Goal: Information Seeking & Learning: Learn about a topic

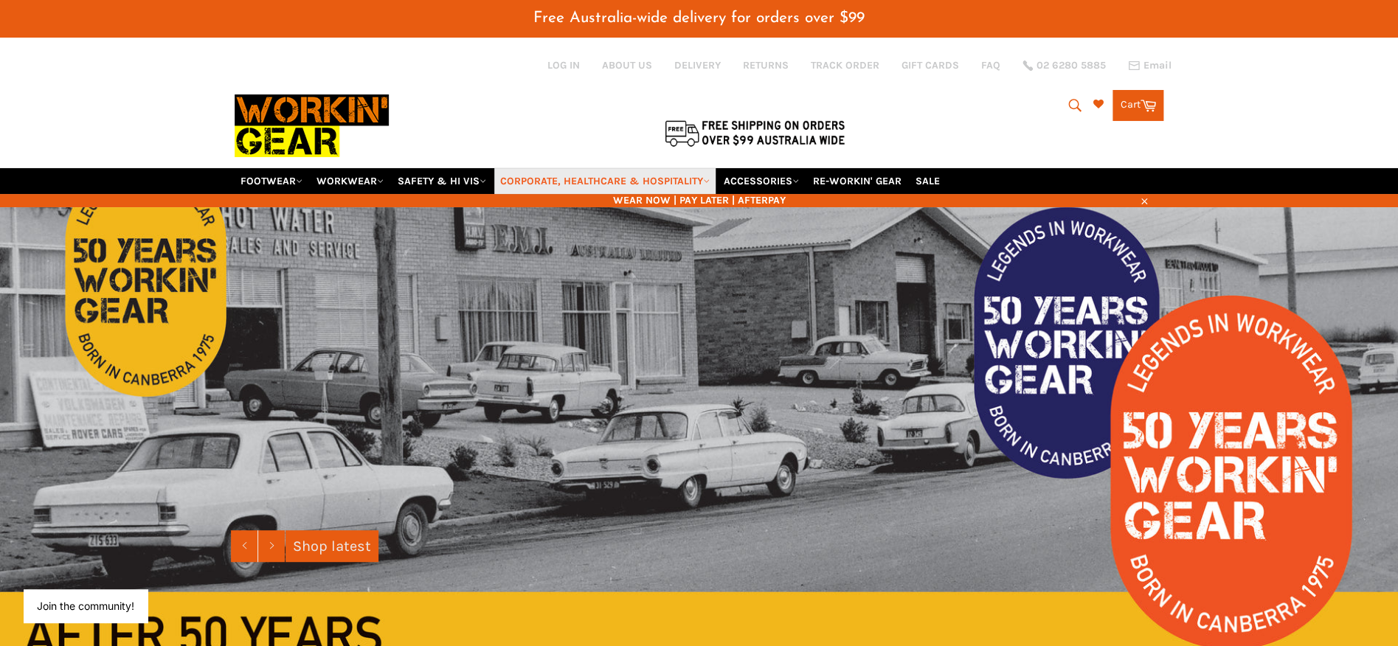
click at [656, 178] on link "CORPORATE, HEALTHCARE & HOSPITALITY" at bounding box center [604, 181] width 221 height 26
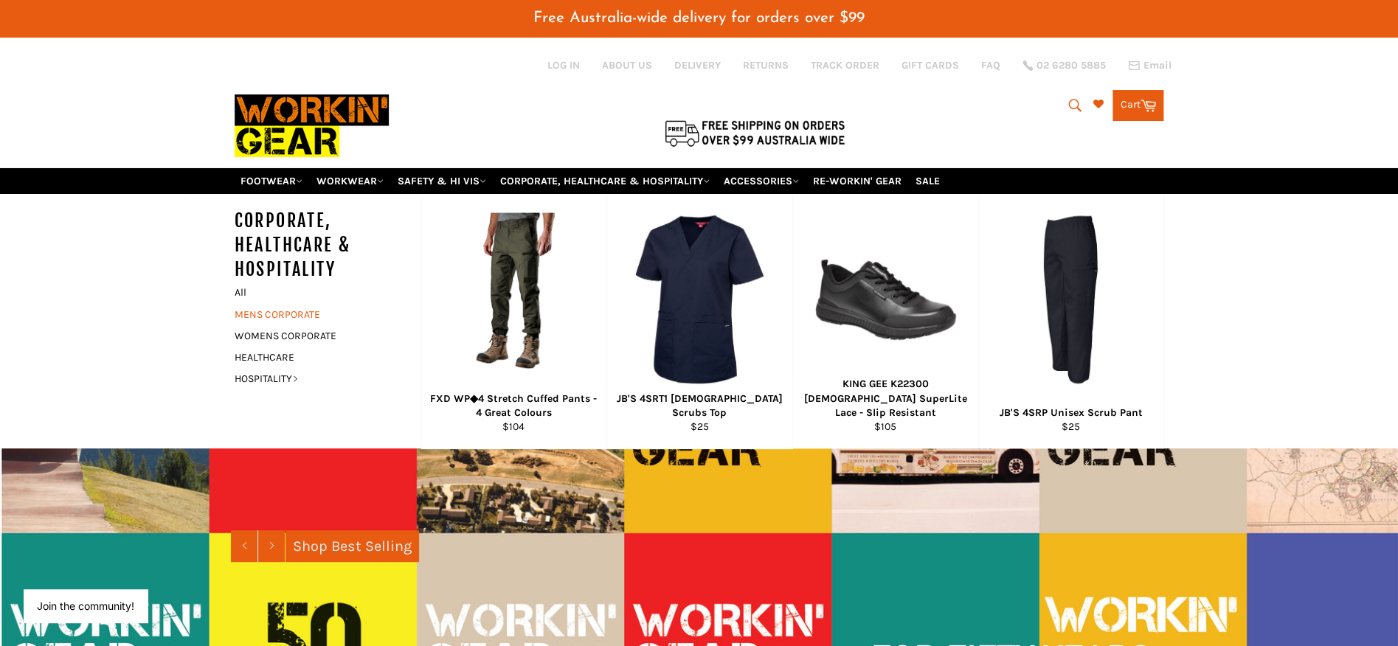
click at [284, 308] on link "MENS CORPORATE" at bounding box center [316, 314] width 179 height 21
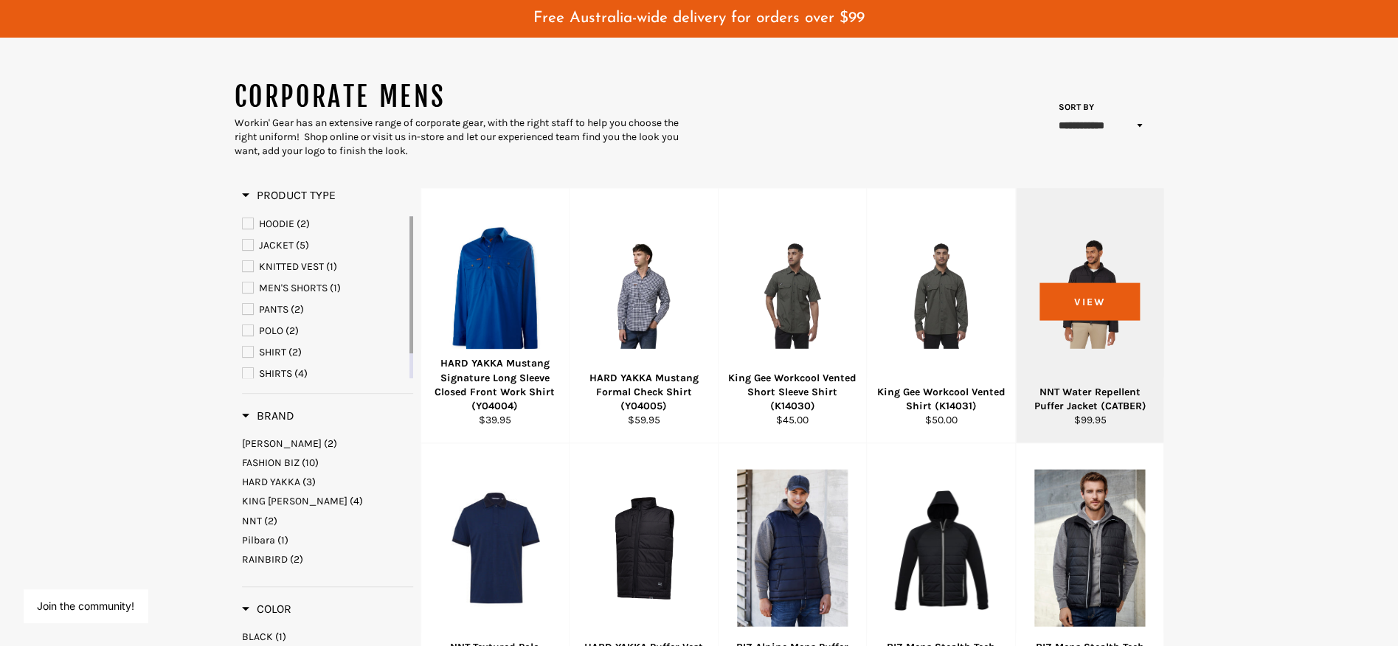
scroll to position [130, 0]
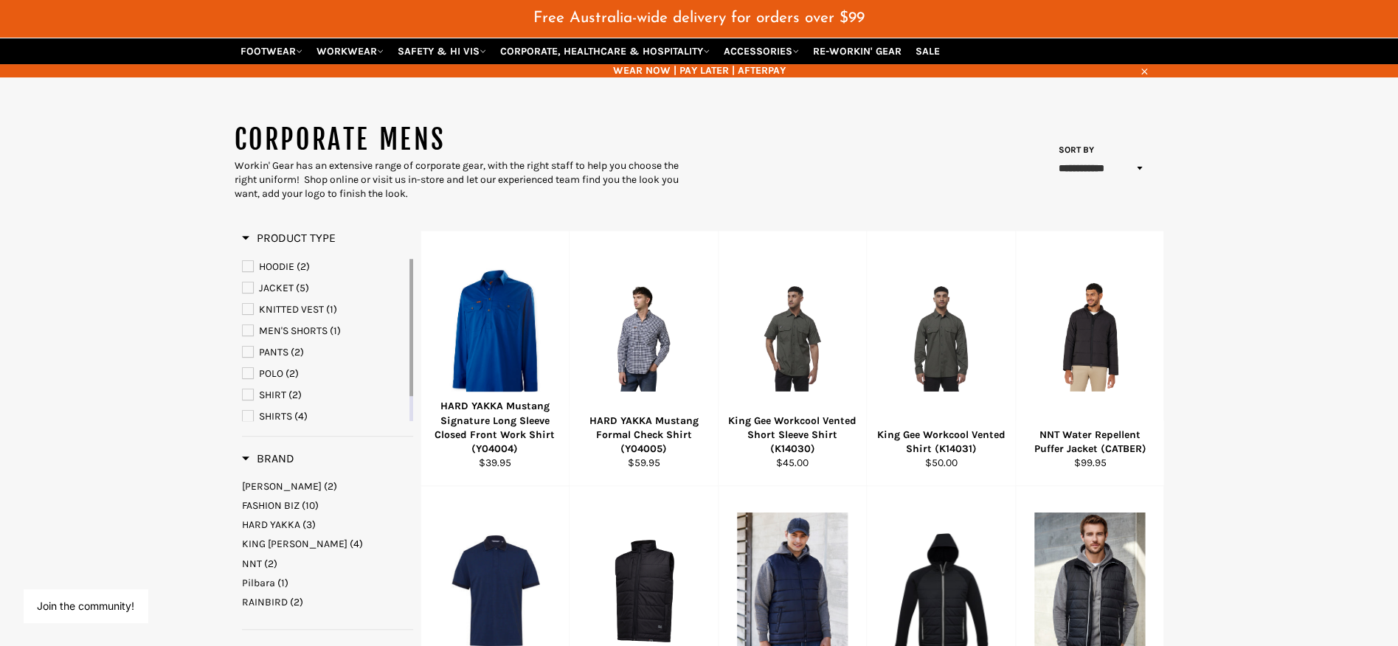
select select "**********"
click option "**********" at bounding box center [0, 0] width 0 height 0
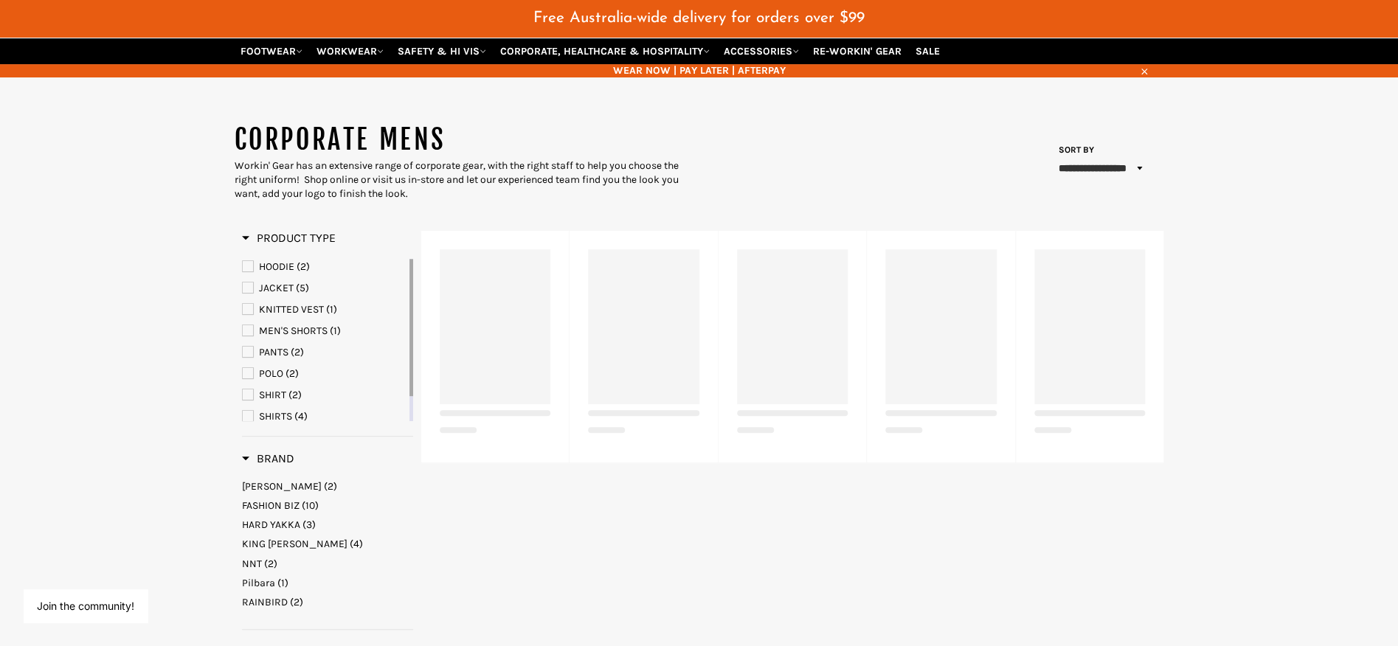
select select "**********"
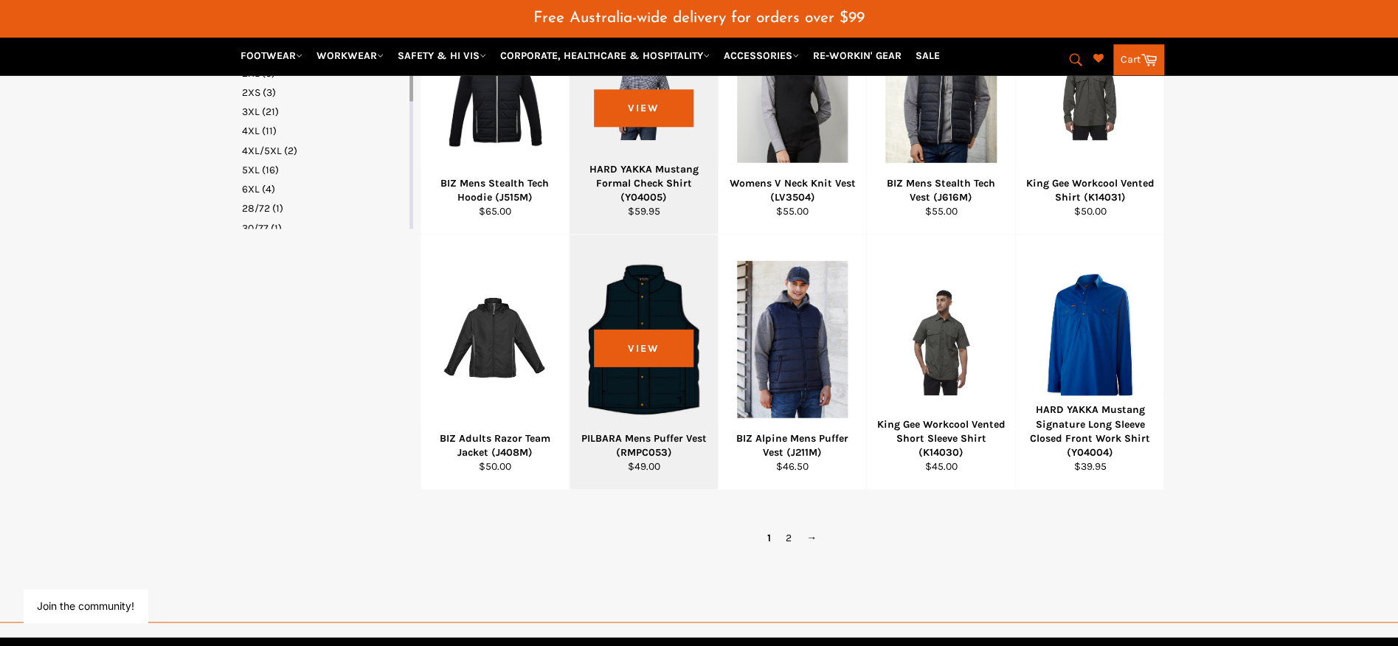
scroll to position [897, 0]
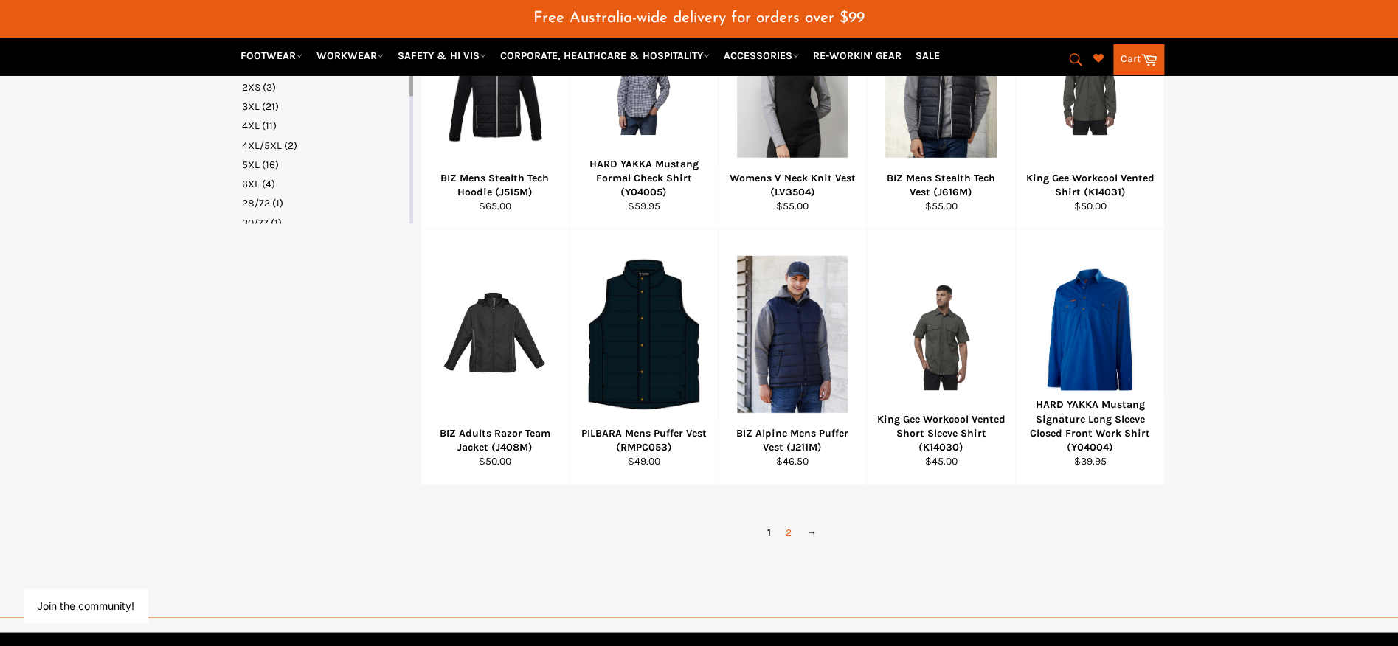
click at [786, 522] on link "2" at bounding box center [788, 532] width 21 height 21
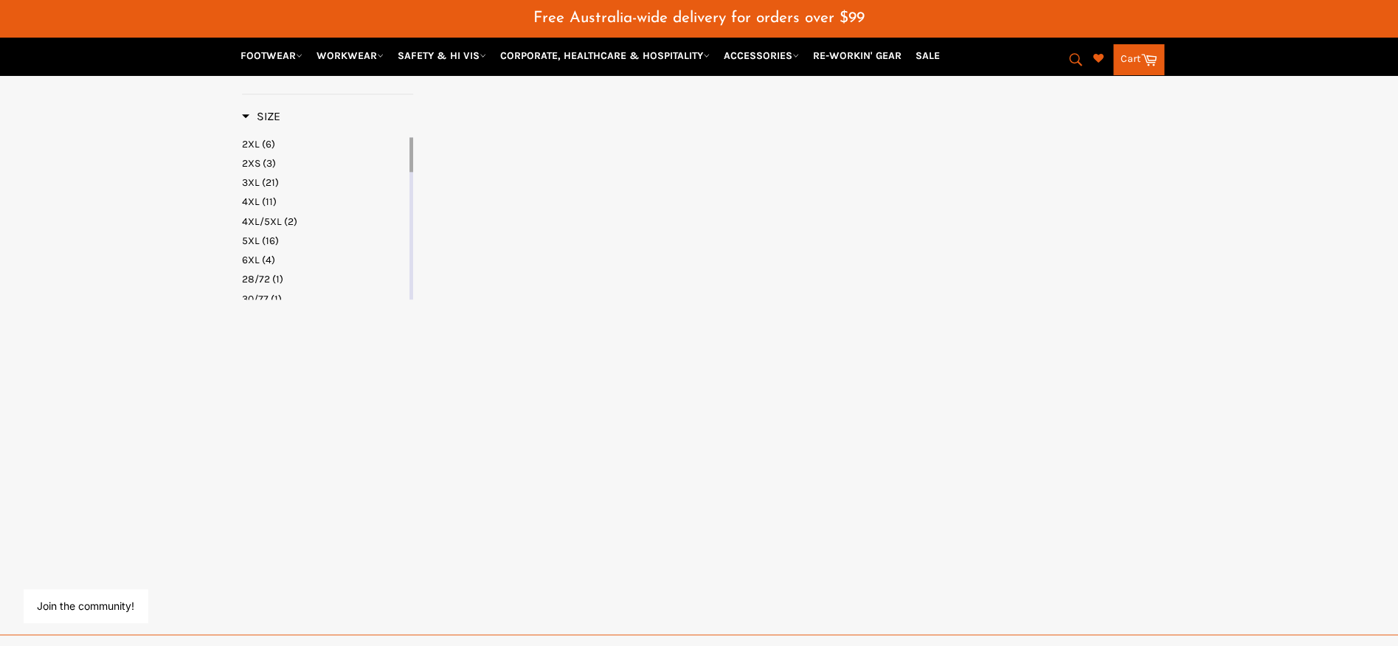
select select "**********"
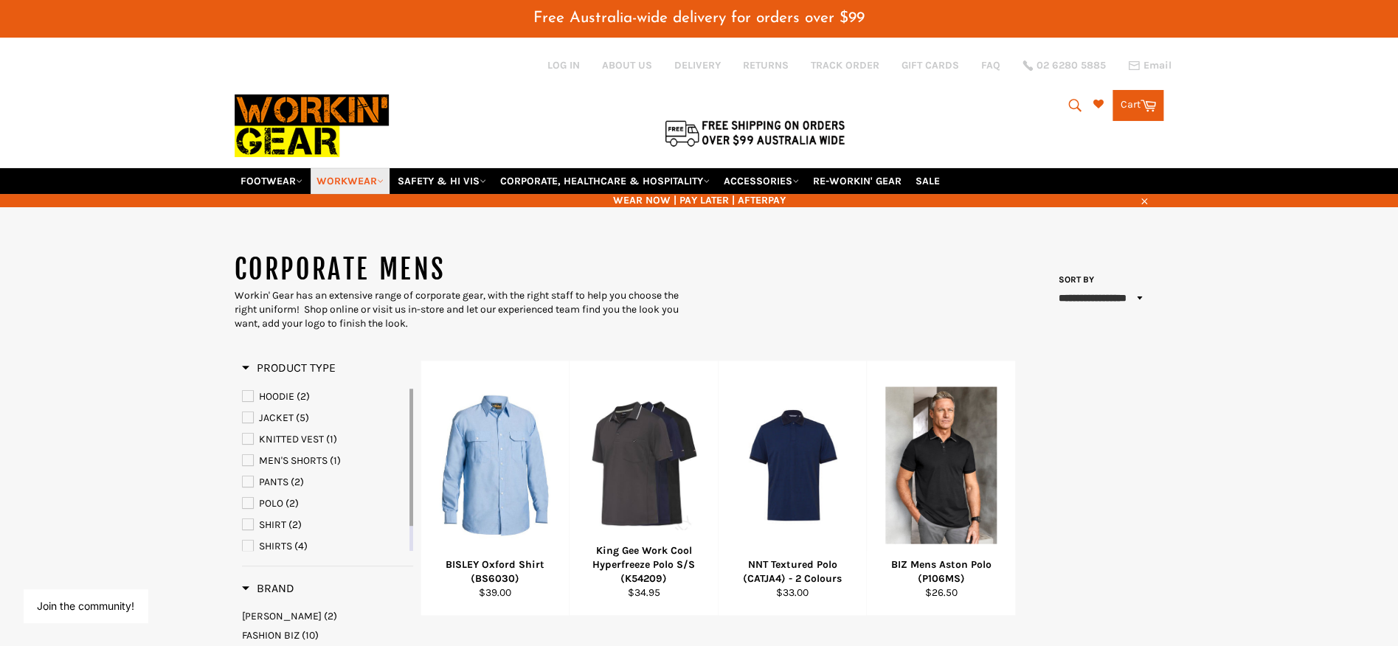
click at [375, 172] on link "WORKWEAR" at bounding box center [350, 181] width 79 height 26
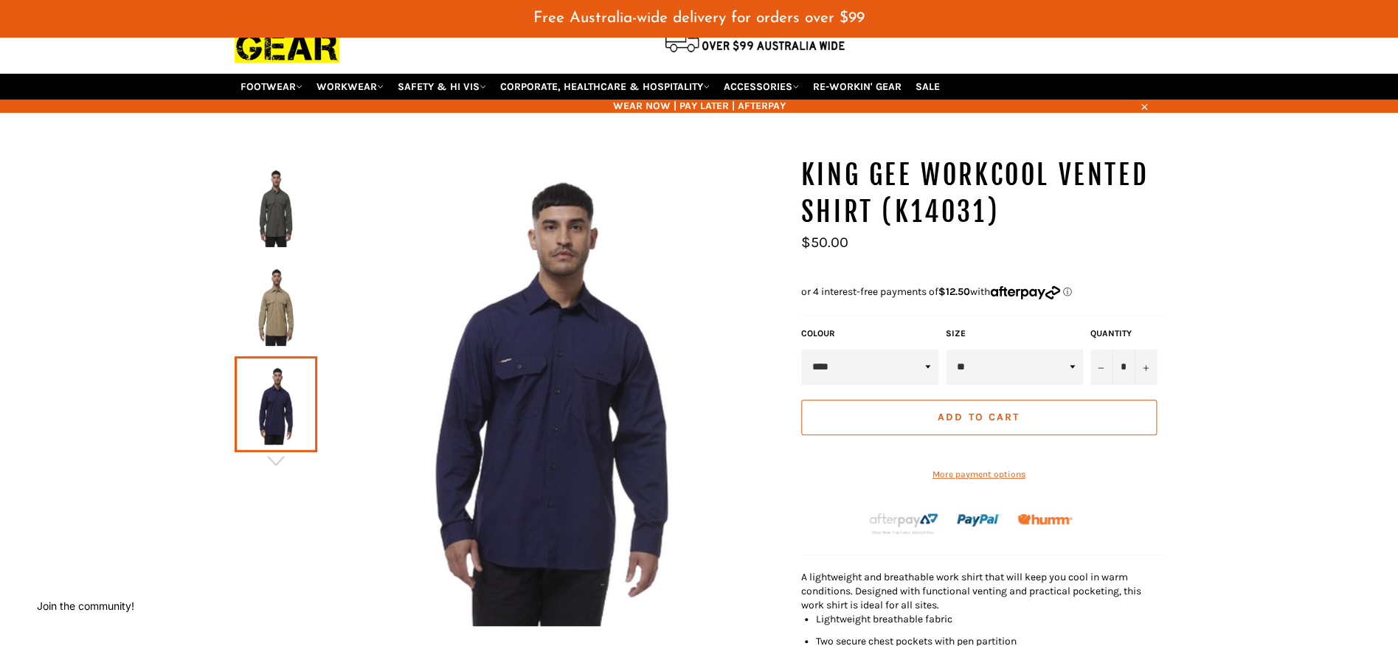
scroll to position [131, 0]
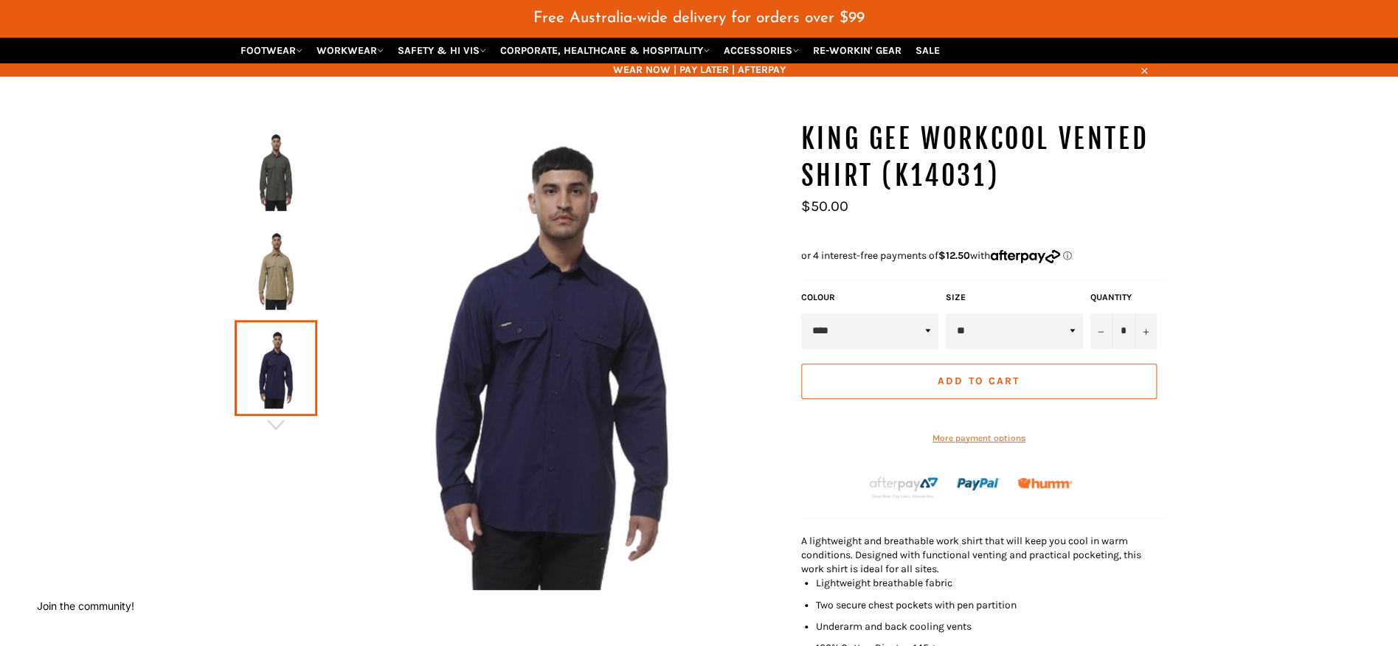
click at [271, 266] on img at bounding box center [276, 269] width 68 height 81
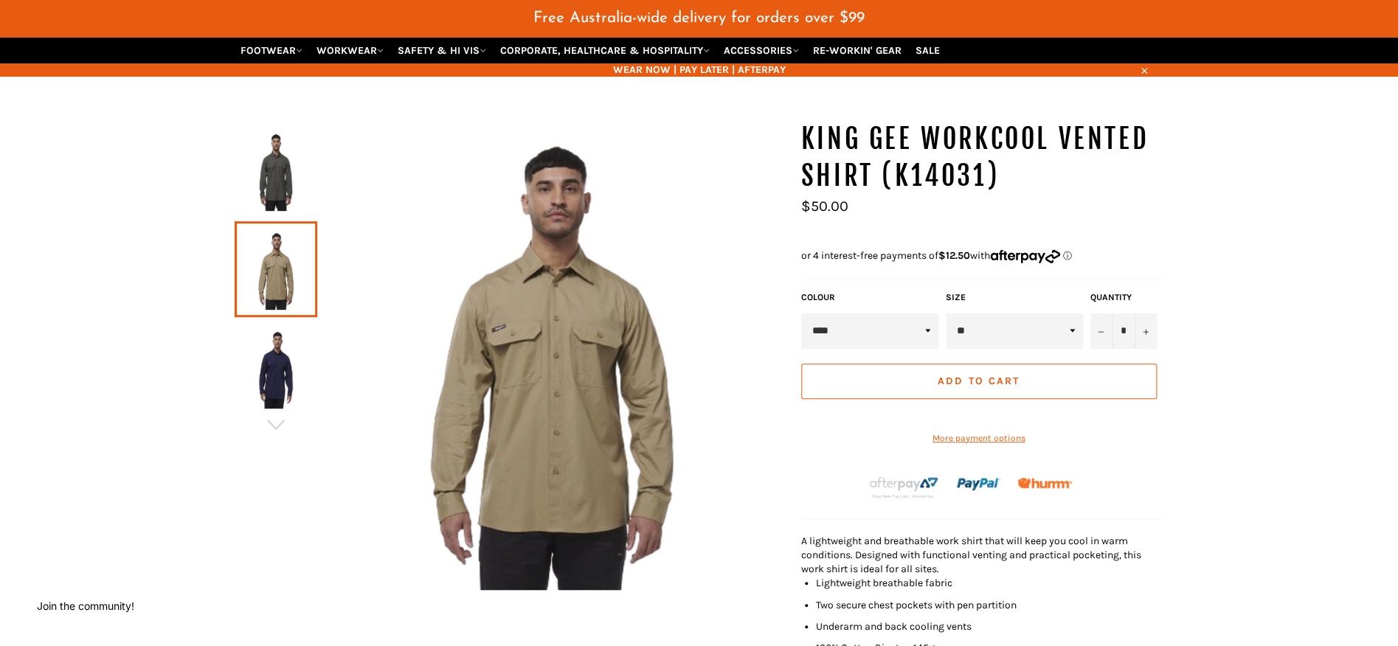
click at [282, 350] on img at bounding box center [276, 368] width 68 height 81
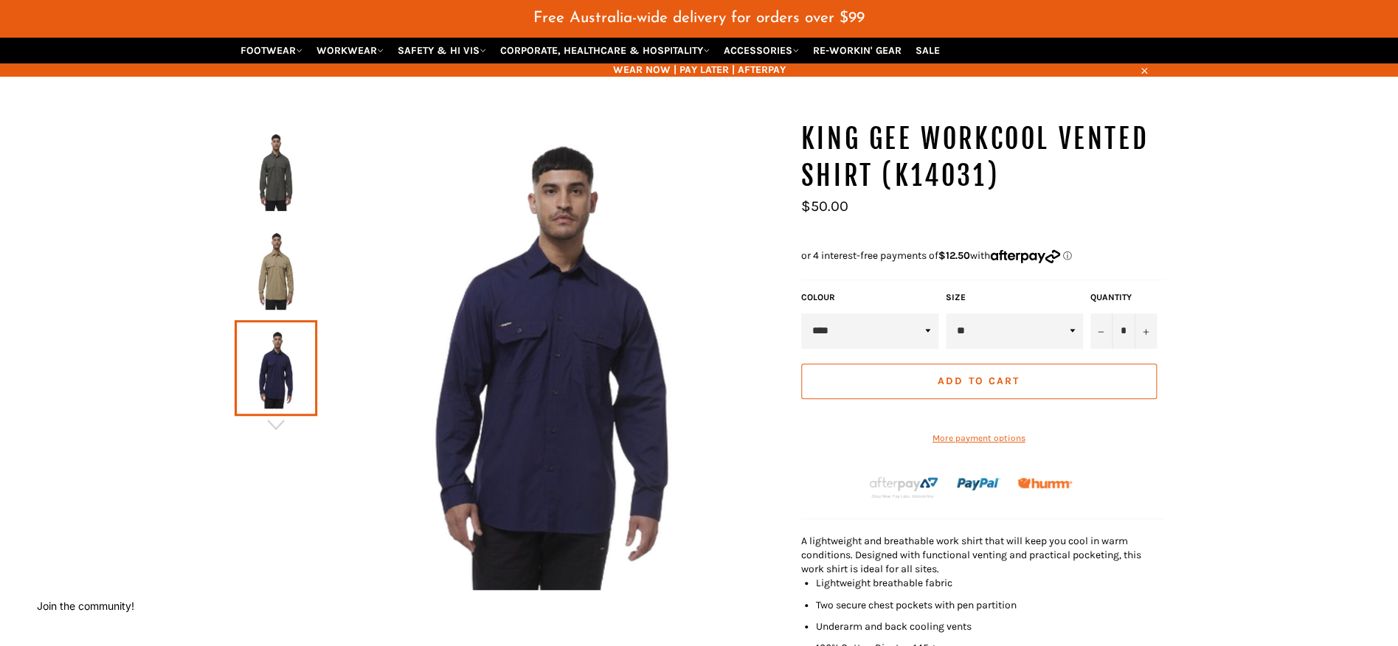
click at [283, 162] on img at bounding box center [276, 170] width 68 height 81
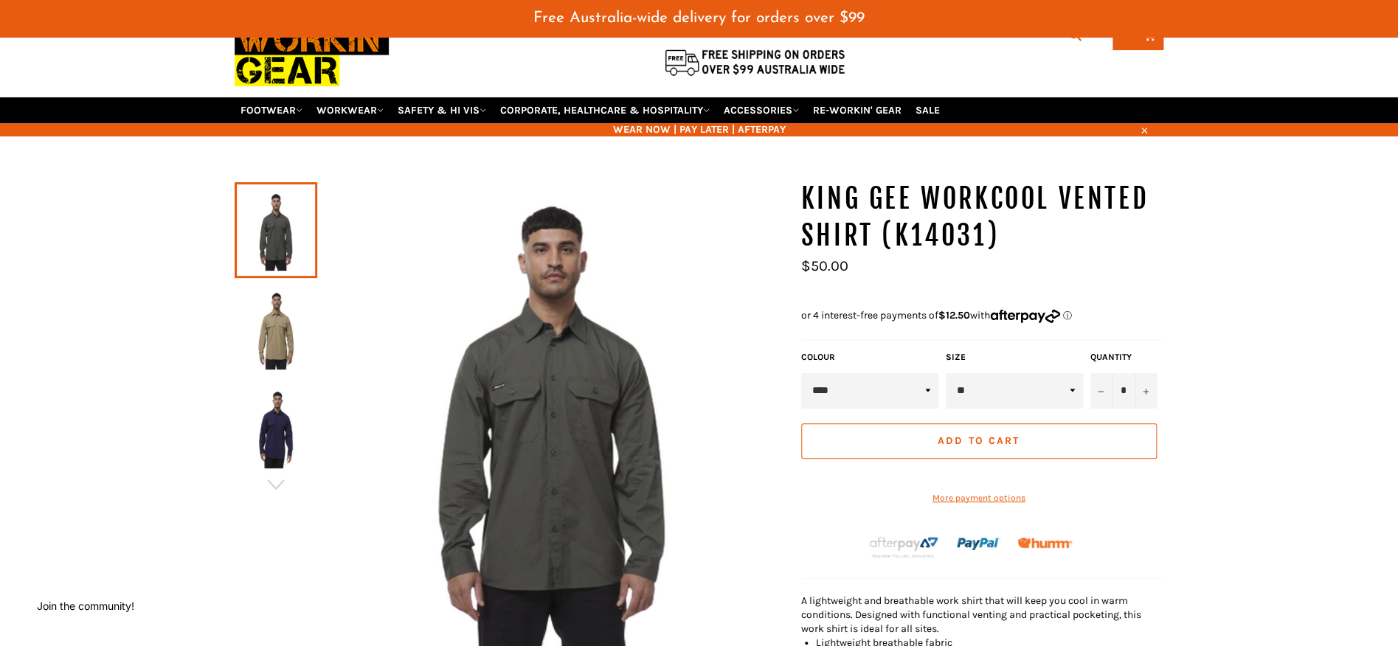
scroll to position [72, 0]
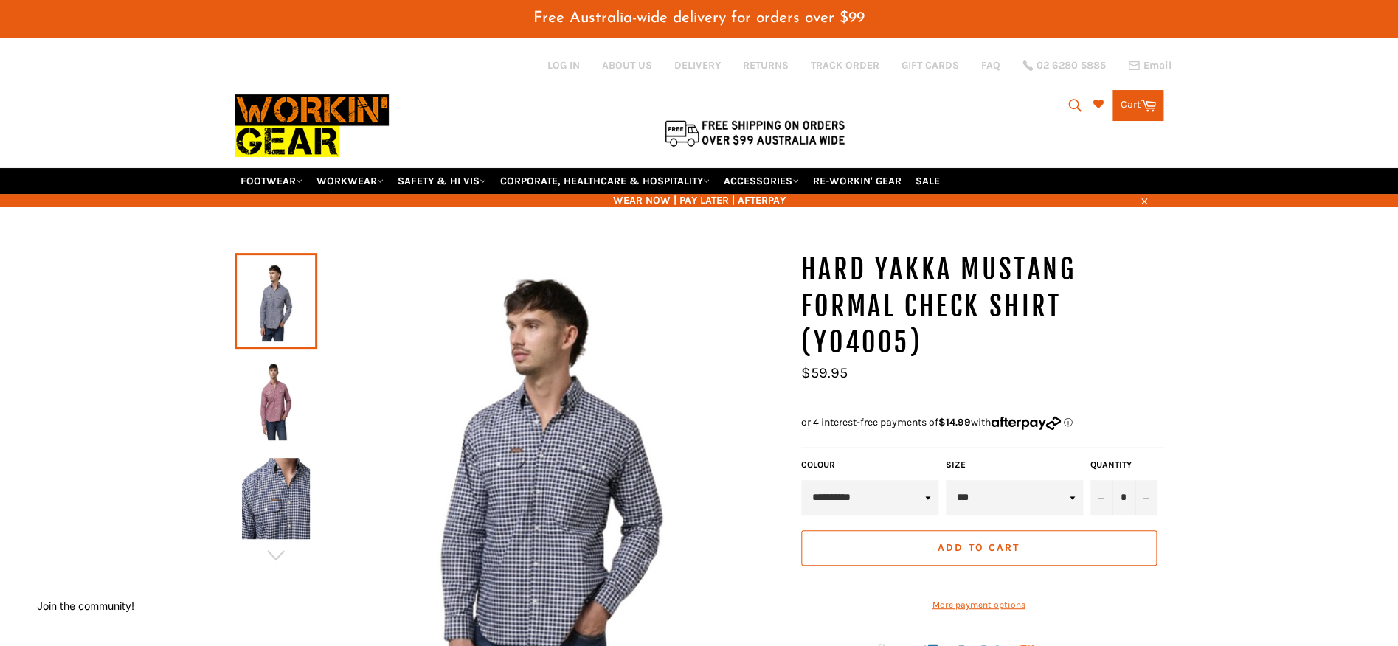
click at [285, 398] on img at bounding box center [276, 399] width 68 height 81
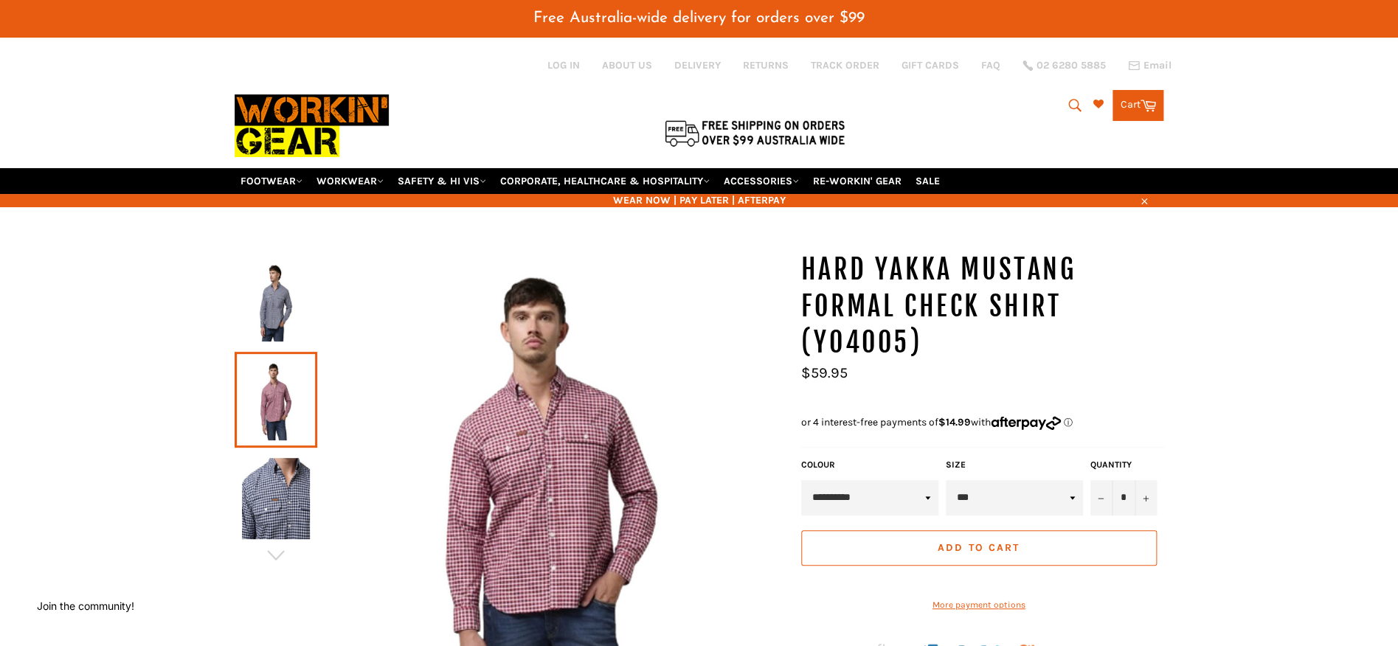
click at [294, 498] on img at bounding box center [276, 498] width 68 height 81
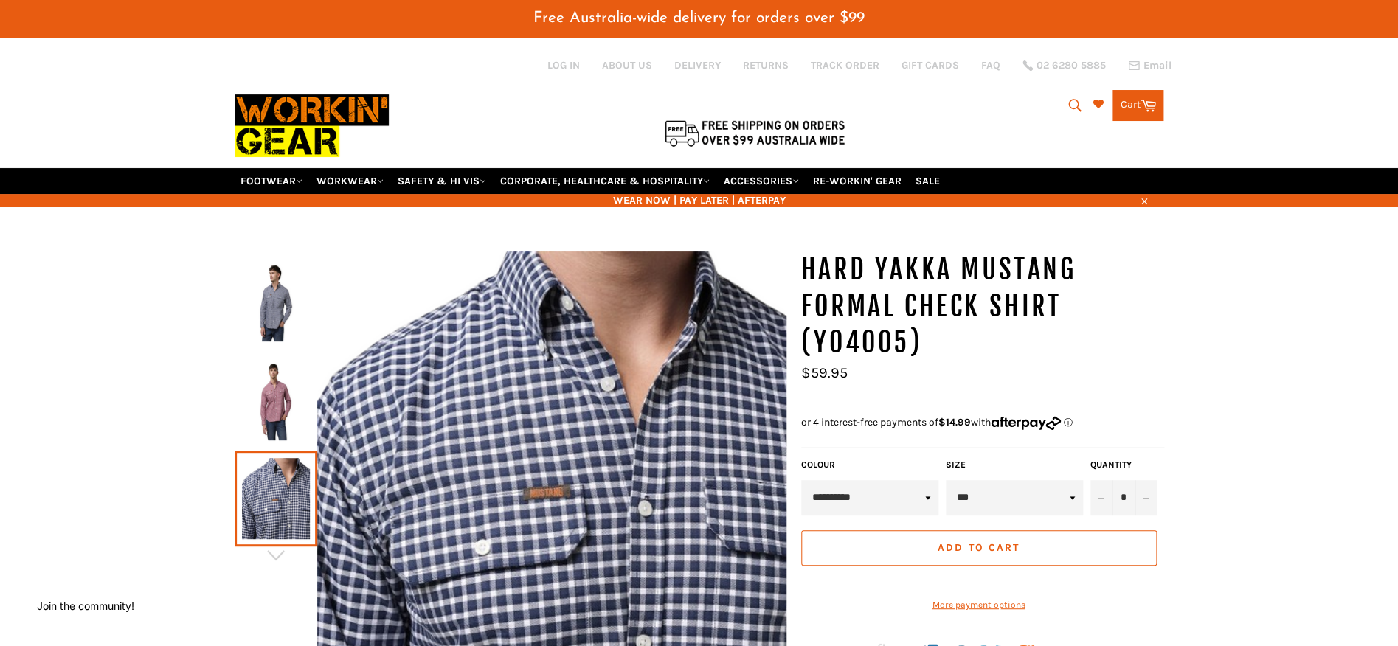
click at [271, 274] on img at bounding box center [276, 300] width 68 height 81
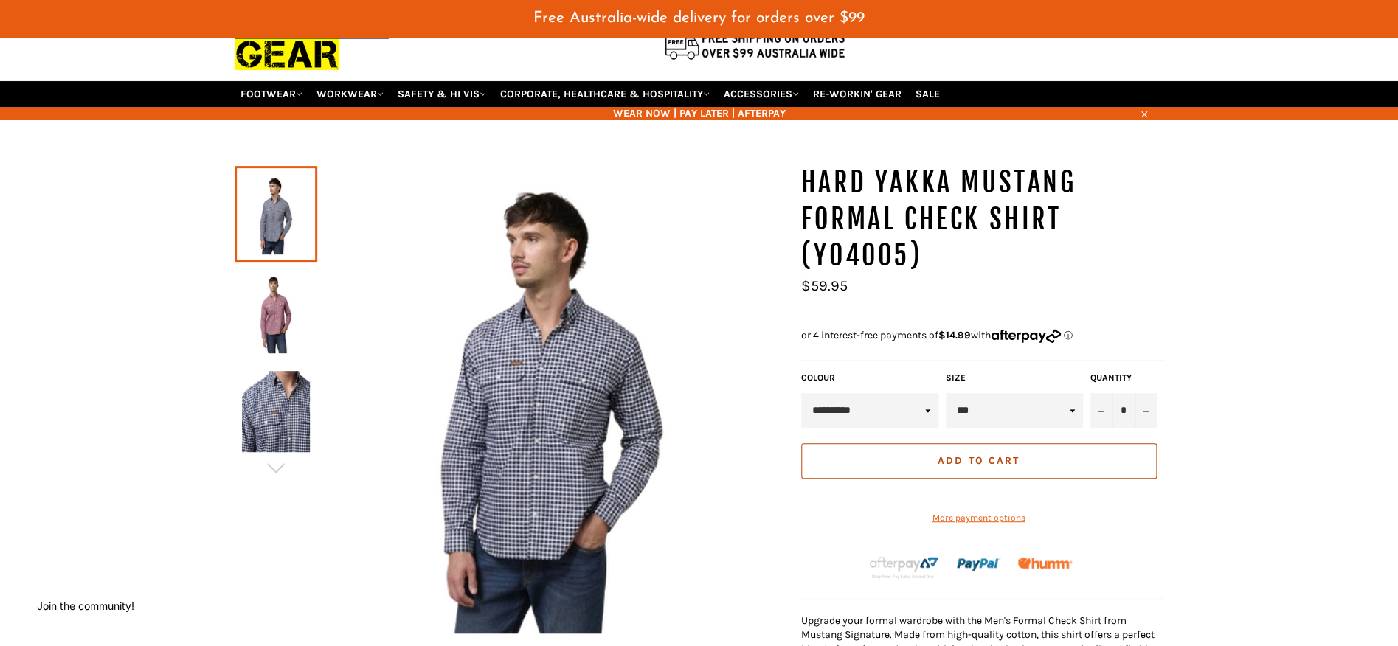
scroll to position [83, 0]
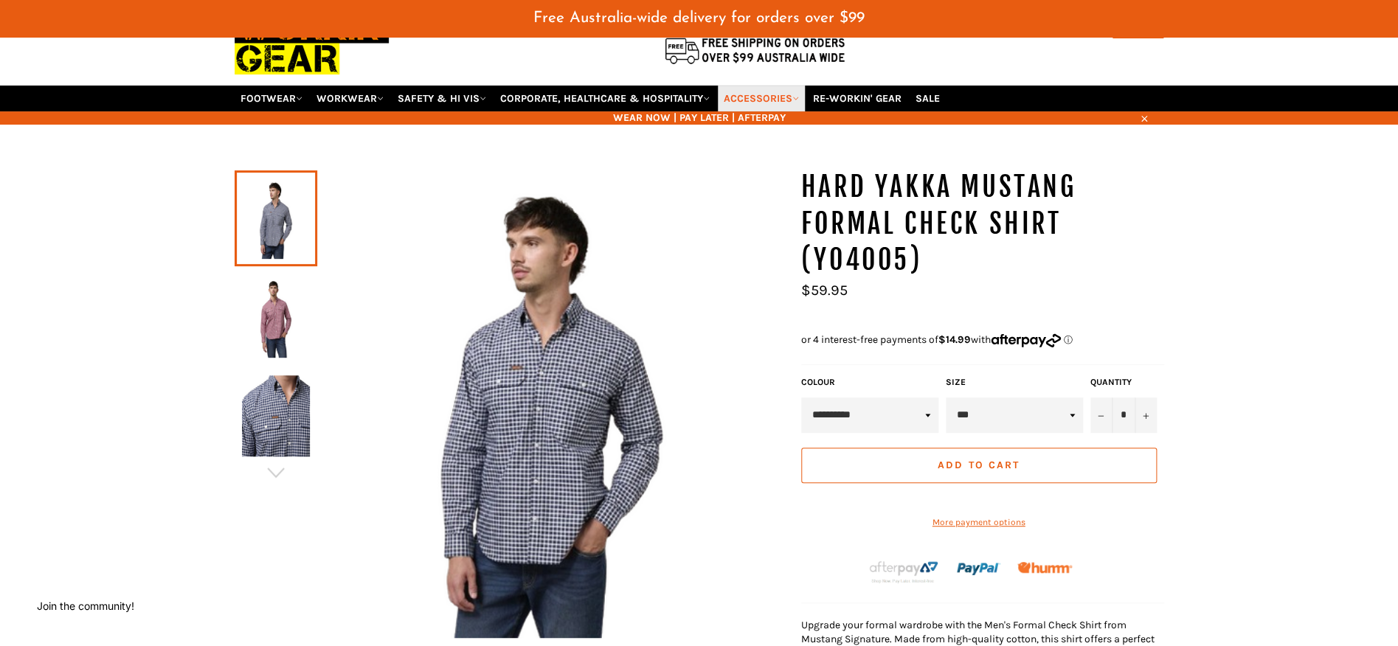
click at [793, 88] on link "ACCESSORIES" at bounding box center [761, 99] width 87 height 26
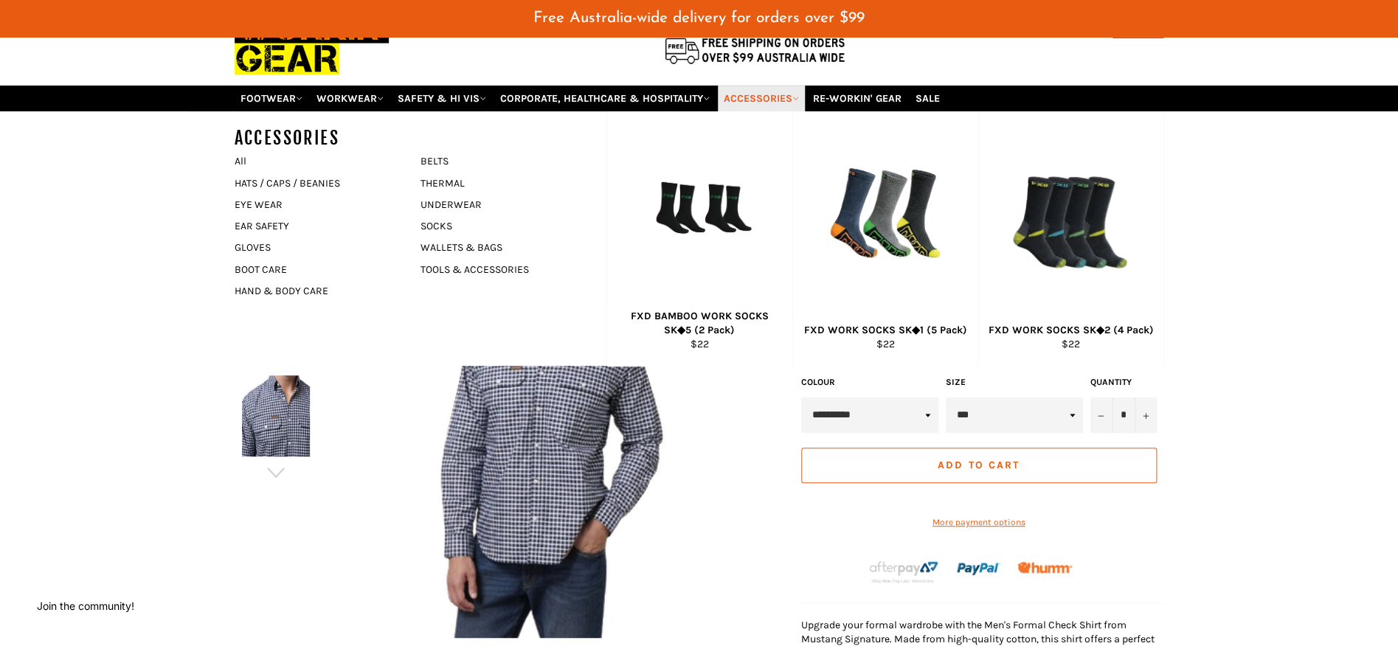
click at [793, 87] on link "ACCESSORIES" at bounding box center [761, 99] width 87 height 26
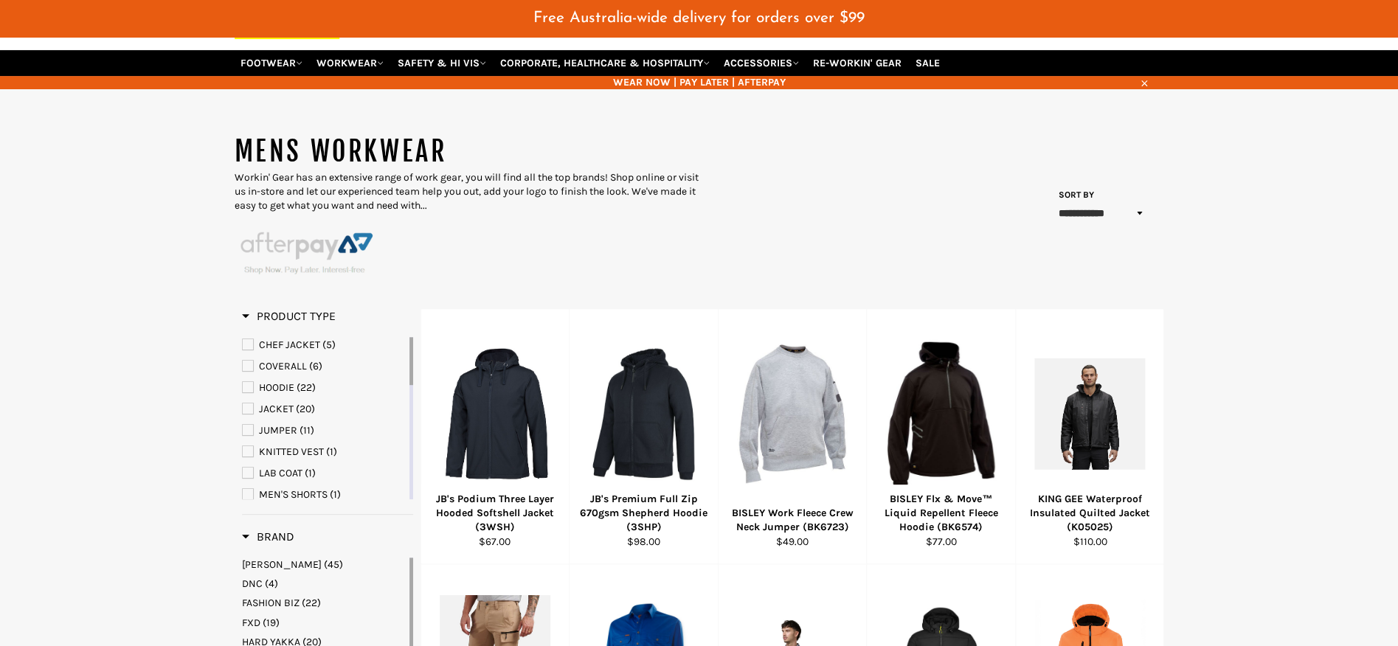
scroll to position [154, 0]
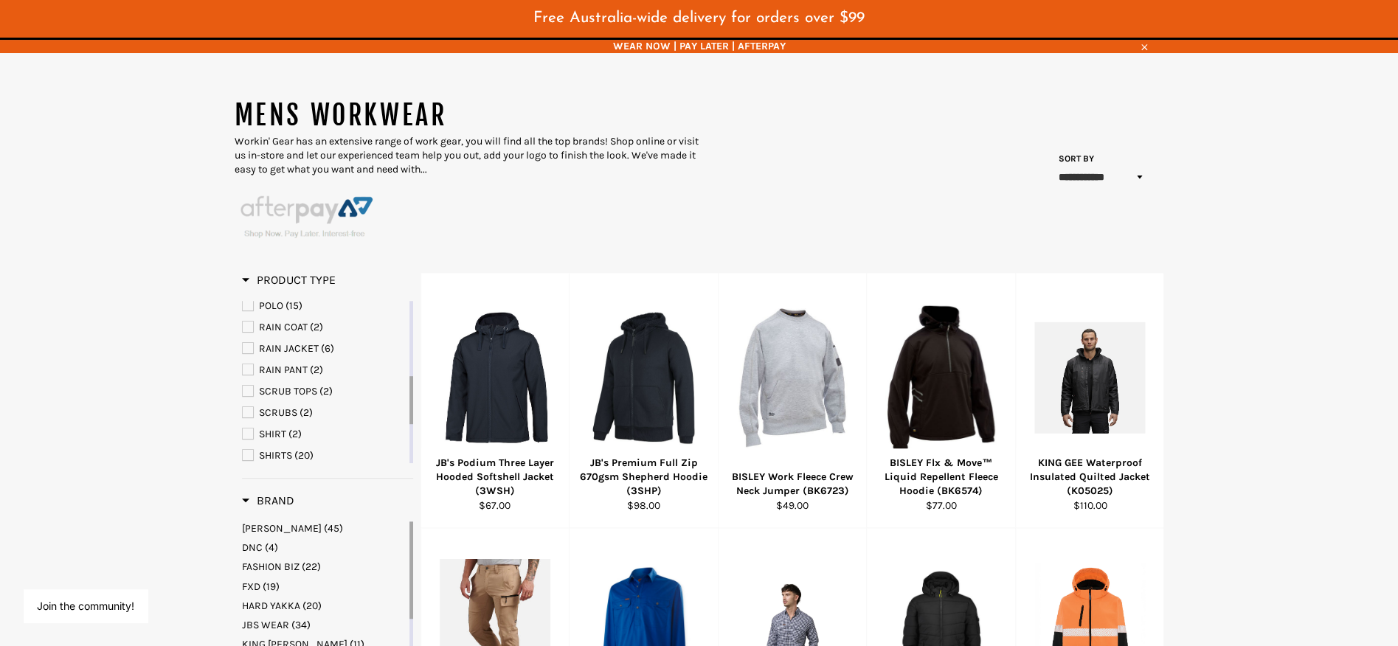
click at [291, 429] on span "(2)" at bounding box center [294, 434] width 13 height 13
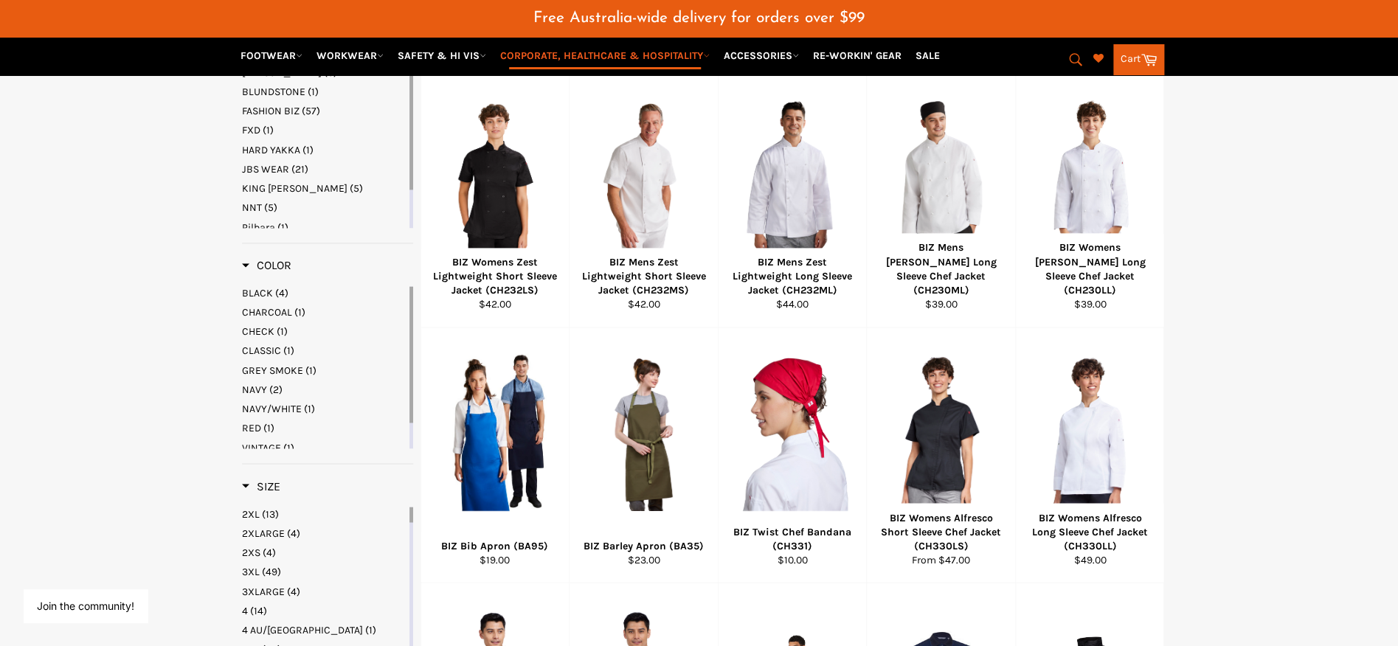
scroll to position [910, 0]
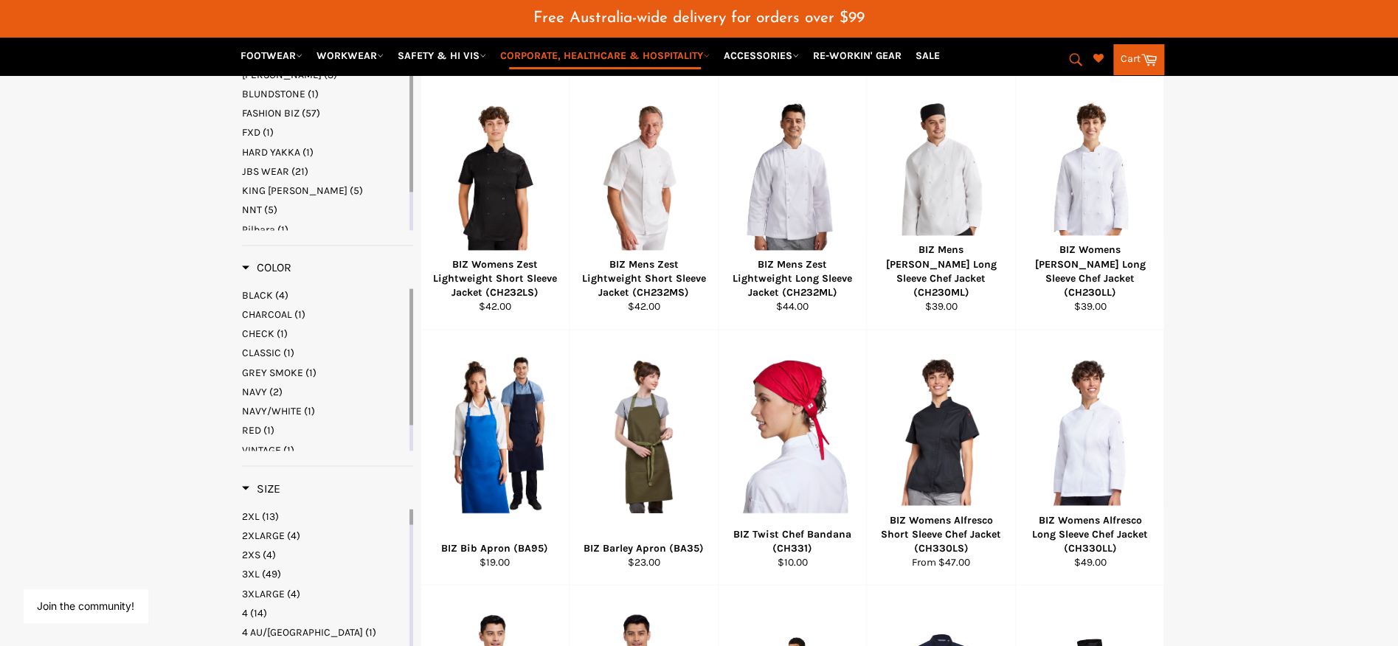
click at [288, 418] on span "NAVY/WHITE" at bounding box center [272, 411] width 60 height 13
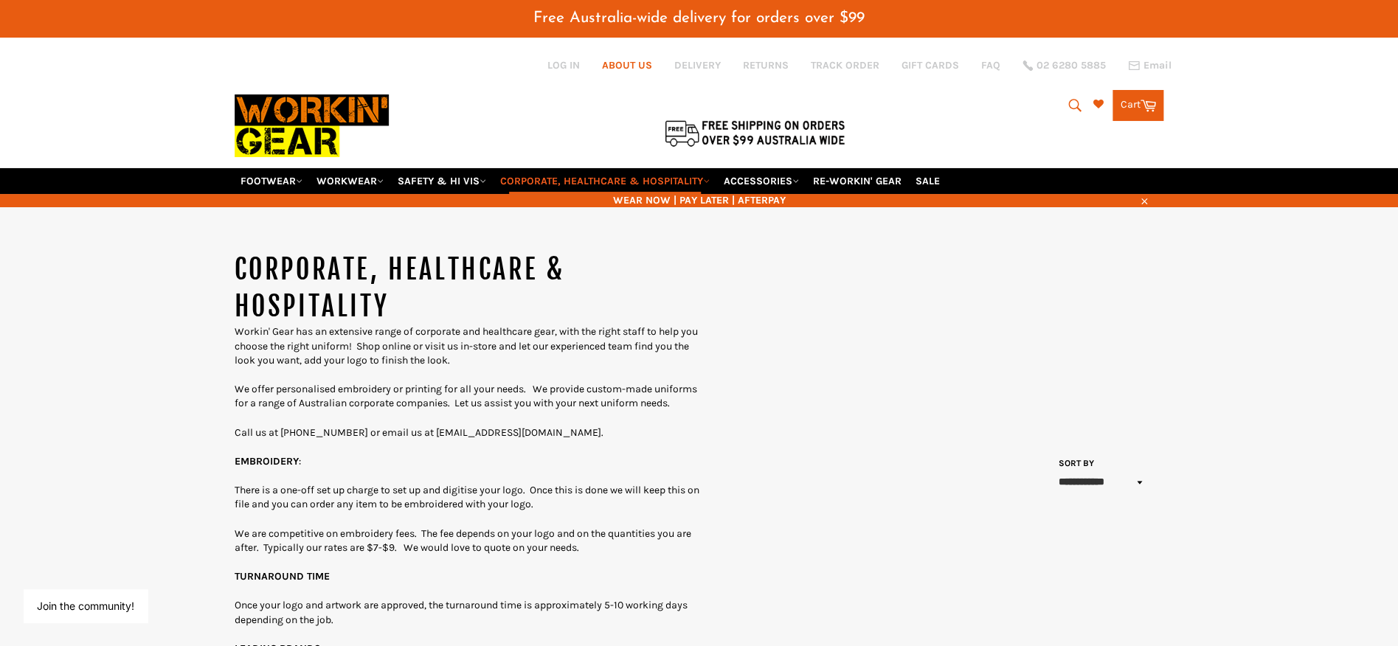
click at [650, 61] on link "ABOUT US" at bounding box center [627, 65] width 50 height 14
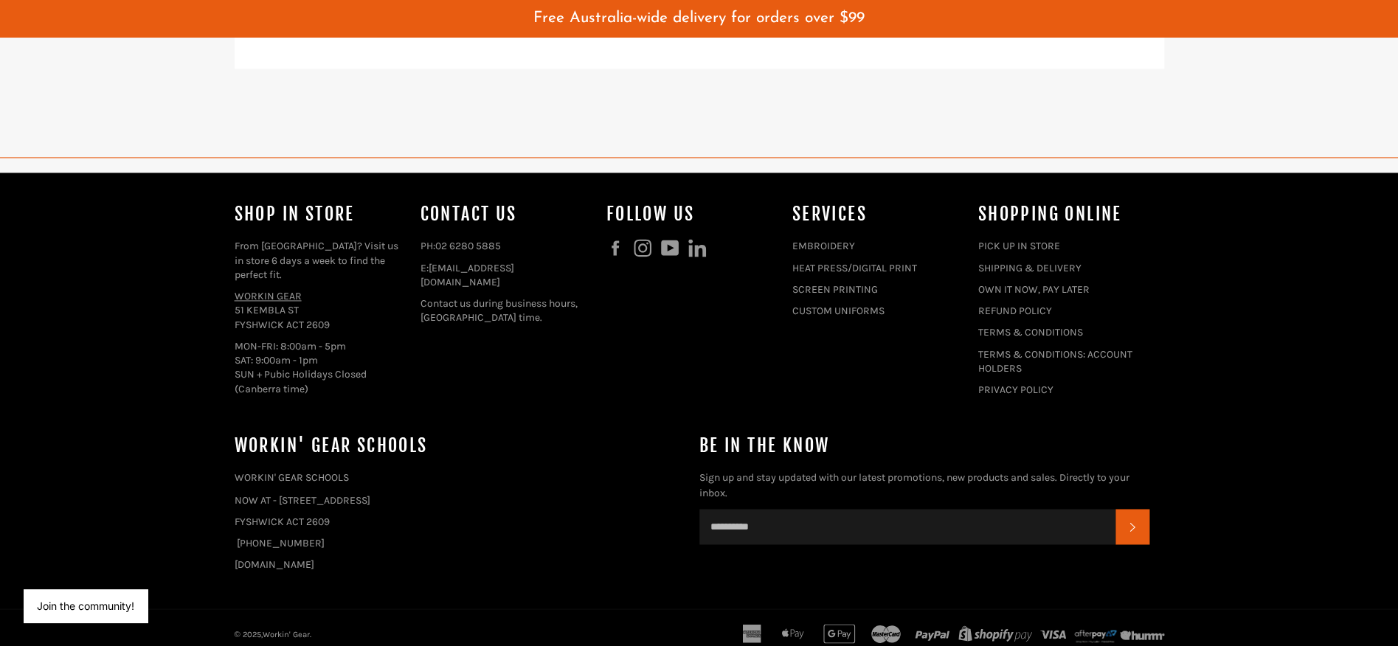
scroll to position [904, 0]
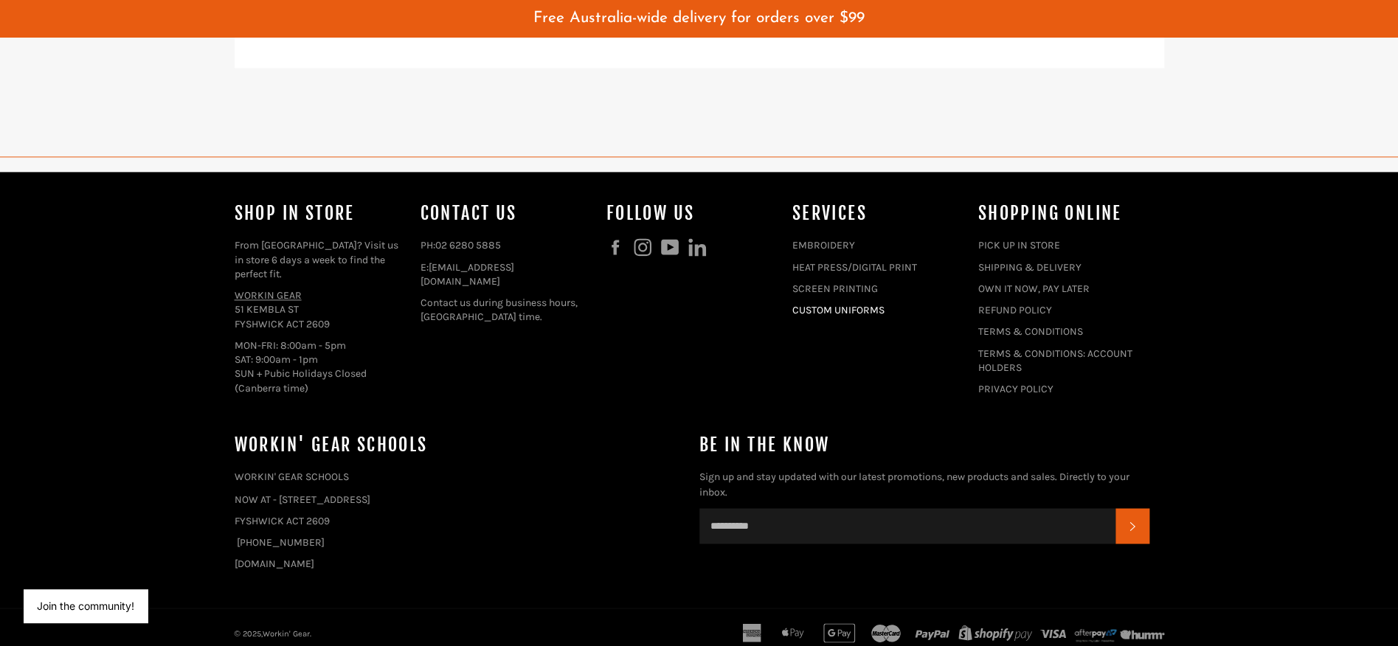
click at [856, 304] on link "CUSTOM UNIFORMS" at bounding box center [838, 310] width 92 height 13
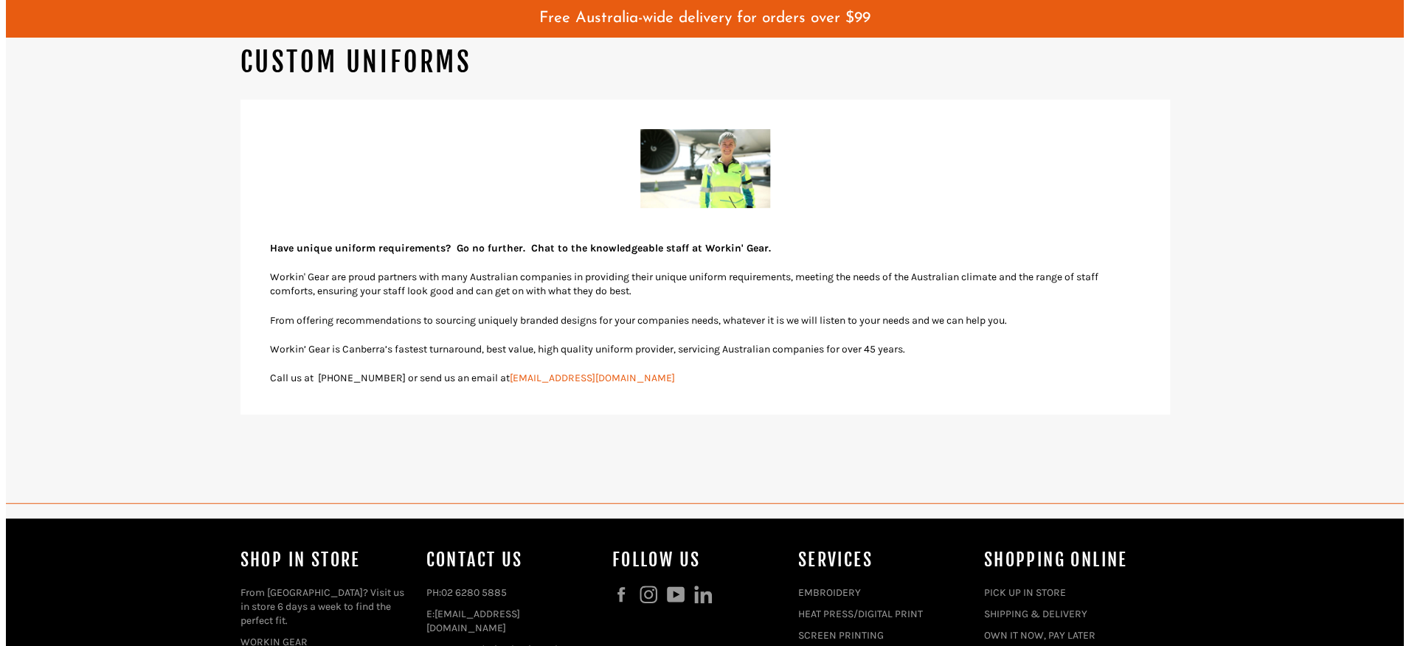
scroll to position [190, 0]
